Goal: Information Seeking & Learning: Learn about a topic

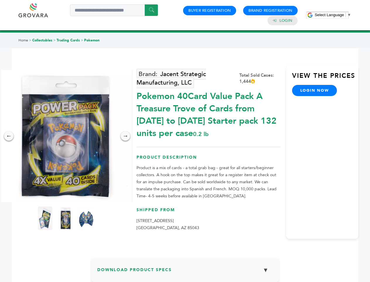
click at [333, 15] on span "Select Language" at bounding box center [329, 15] width 29 height 4
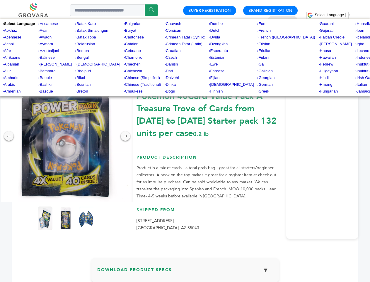
click at [66, 136] on img at bounding box center [66, 136] width 132 height 132
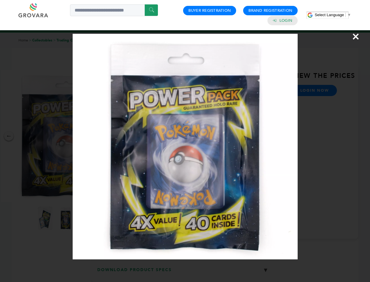
click at [9, 136] on div "×" at bounding box center [185, 141] width 370 height 282
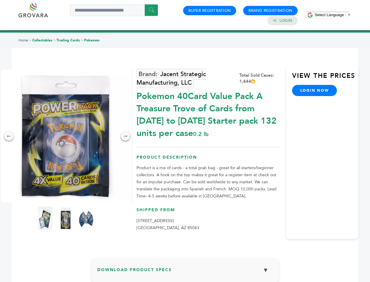
click at [126, 136] on div "→" at bounding box center [125, 135] width 9 height 9
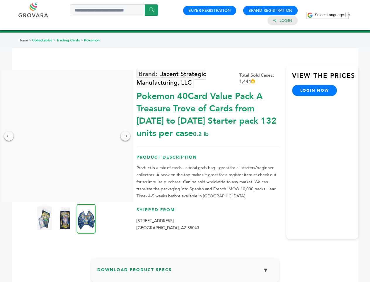
click at [45, 218] on img at bounding box center [44, 217] width 15 height 23
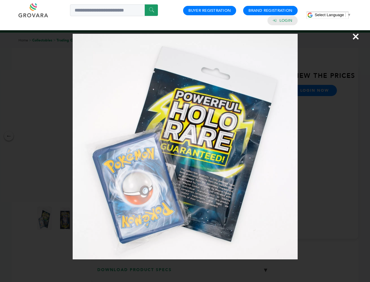
click at [66, 218] on div "×" at bounding box center [185, 141] width 370 height 282
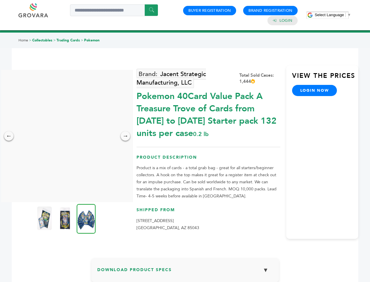
click at [86, 218] on img at bounding box center [86, 219] width 19 height 30
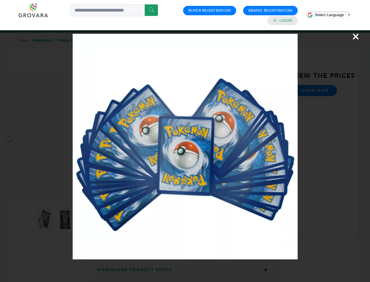
click at [185, 272] on div "×" at bounding box center [185, 141] width 370 height 282
